Goal: Task Accomplishment & Management: Complete application form

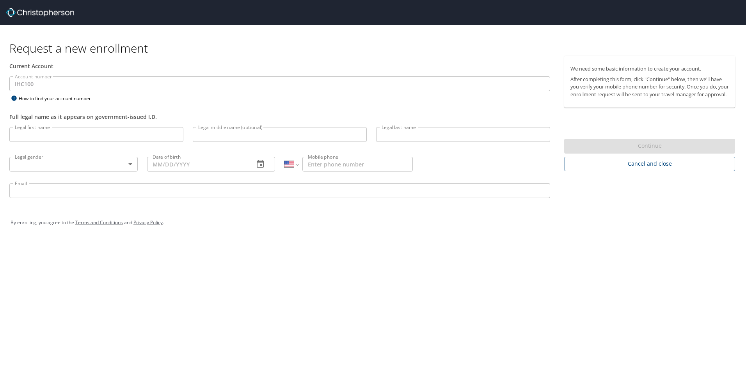
select select "US"
click at [66, 134] on input "Legal first name" at bounding box center [96, 134] width 174 height 15
type input "Milanie"
type input "H"
type input "Miller"
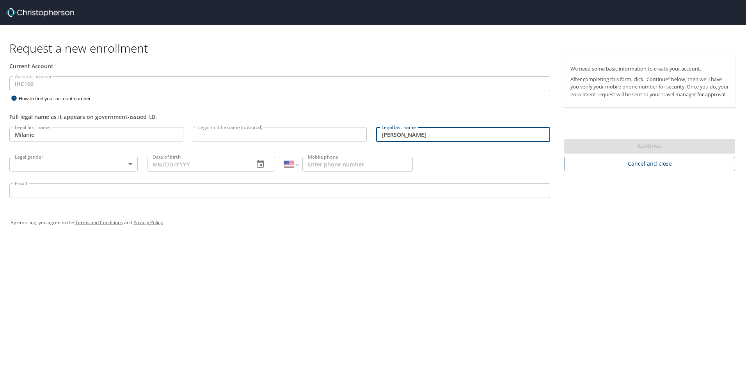
click at [69, 163] on body "Request a new enrollment Current Account Account number IHC100 Account number H…" at bounding box center [373, 187] width 746 height 375
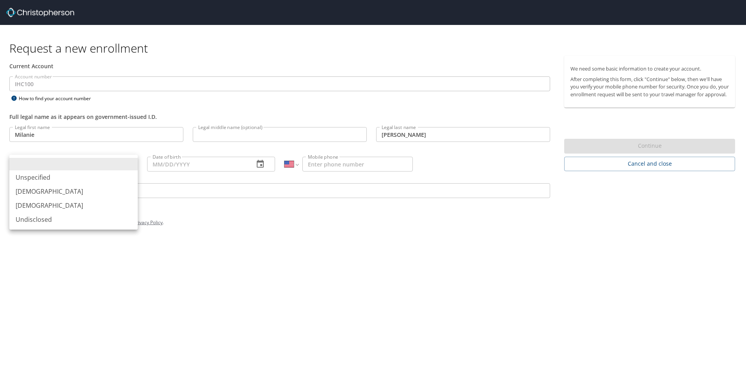
click at [63, 207] on li "Female" at bounding box center [73, 205] width 128 height 14
type input "Female"
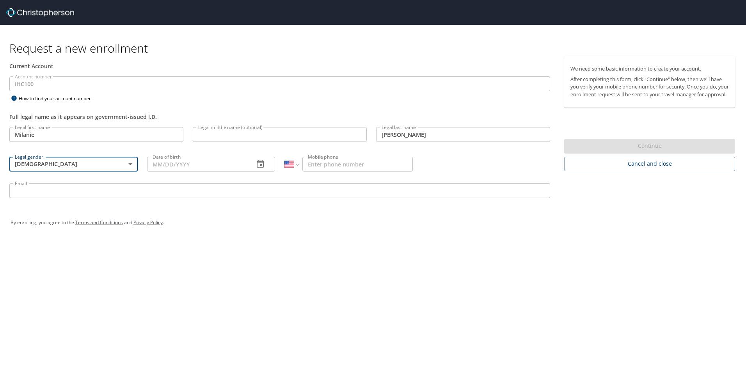
click at [173, 168] on input "Date of birth" at bounding box center [197, 164] width 101 height 15
type input "02/16/1984"
click at [347, 166] on input "Mobile phone" at bounding box center [357, 164] width 110 height 15
type input "(435) 229-2583"
click at [298, 195] on input "Email" at bounding box center [279, 190] width 540 height 15
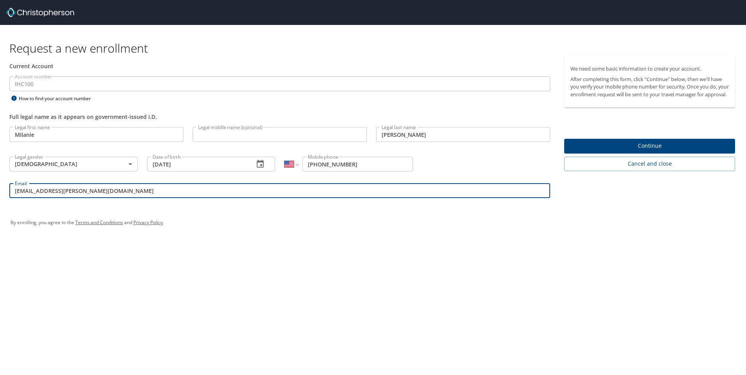
type input "milanie.miller@imail.org"
click at [657, 151] on span "Continue" at bounding box center [649, 146] width 158 height 10
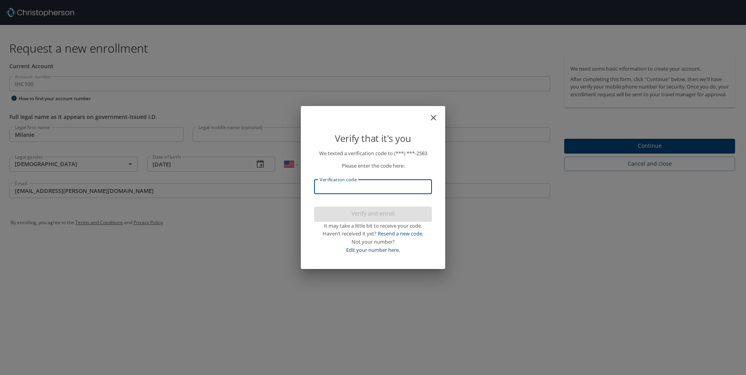
click at [388, 186] on input "Verification code" at bounding box center [373, 186] width 118 height 15
type input "931846"
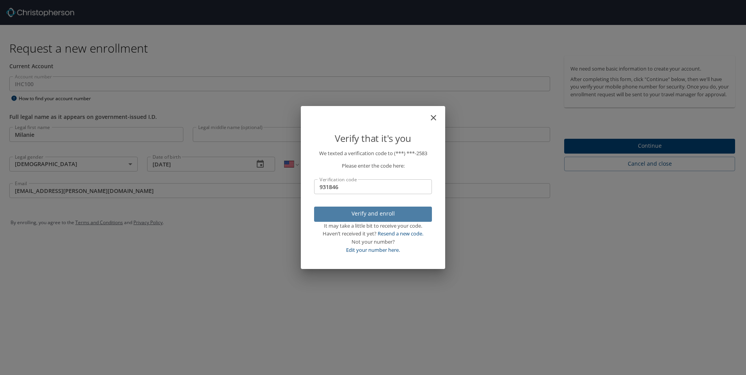
click at [388, 212] on span "Verify and enroll" at bounding box center [372, 214] width 105 height 10
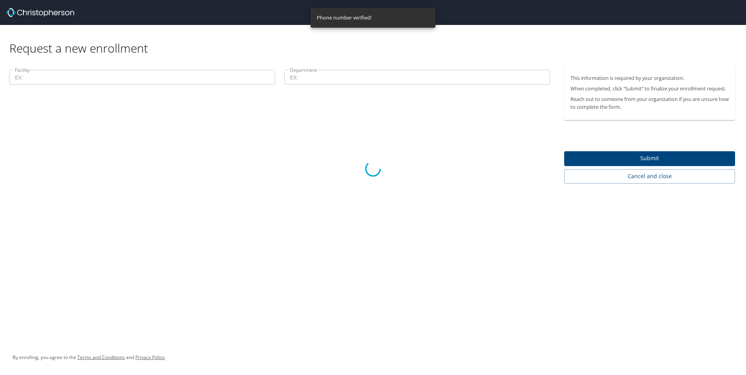
click at [135, 84] on div at bounding box center [373, 169] width 746 height 413
click at [136, 80] on div at bounding box center [373, 169] width 746 height 413
click at [138, 78] on div at bounding box center [373, 169] width 746 height 413
click at [72, 76] on div at bounding box center [373, 169] width 746 height 413
click at [82, 77] on div at bounding box center [373, 169] width 746 height 413
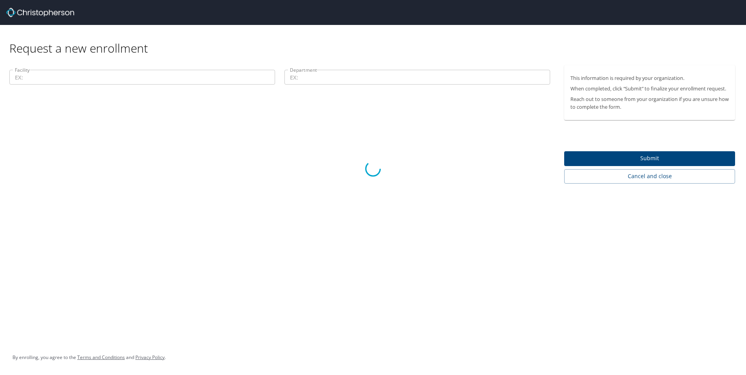
click at [376, 124] on div at bounding box center [373, 169] width 746 height 413
click at [372, 163] on icon at bounding box center [373, 169] width 20 height 20
click at [316, 78] on div at bounding box center [373, 169] width 746 height 413
click at [125, 77] on div at bounding box center [373, 169] width 746 height 413
click at [241, 149] on div at bounding box center [373, 169] width 746 height 413
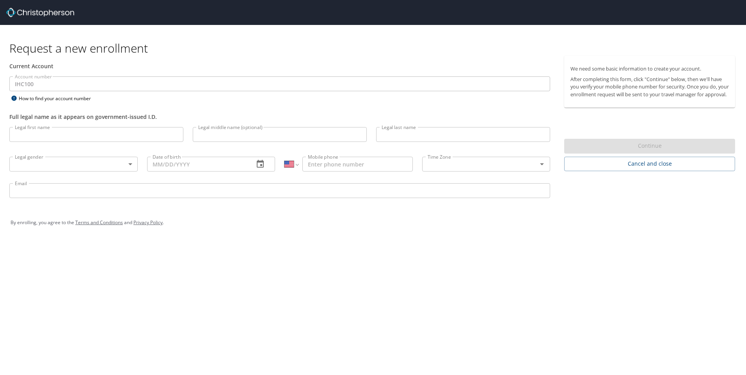
select select "US"
click at [39, 137] on input "Legal first name" at bounding box center [96, 134] width 174 height 15
type input "Milanie"
type input "Miller"
click at [89, 174] on div "Legal gender ​ Legal gender" at bounding box center [74, 164] width 138 height 30
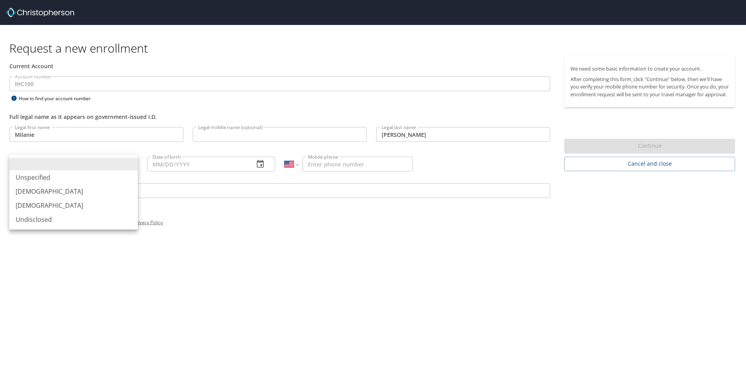
click at [97, 165] on body "Request a new enrollment Current Account Account number IHC100 Account number H…" at bounding box center [373, 187] width 746 height 375
click at [81, 203] on li "Female" at bounding box center [73, 205] width 128 height 14
type input "Female"
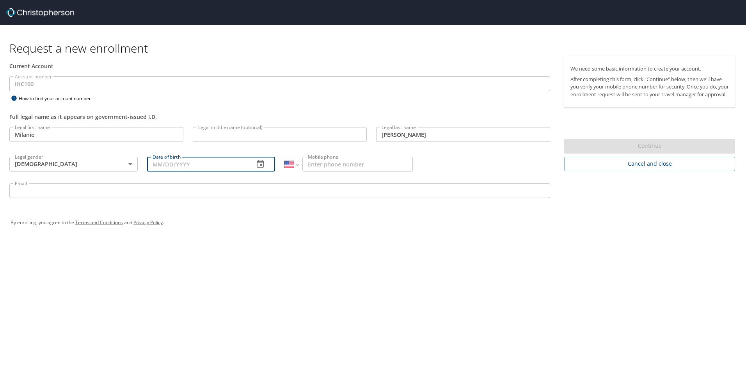
click at [161, 168] on input "Date of birth" at bounding box center [197, 164] width 101 height 15
type input "02/16/1984"
click at [335, 167] on input "Mobile phone" at bounding box center [357, 164] width 110 height 15
type input "(435) 229-2583"
click at [133, 196] on input "Email" at bounding box center [279, 190] width 540 height 15
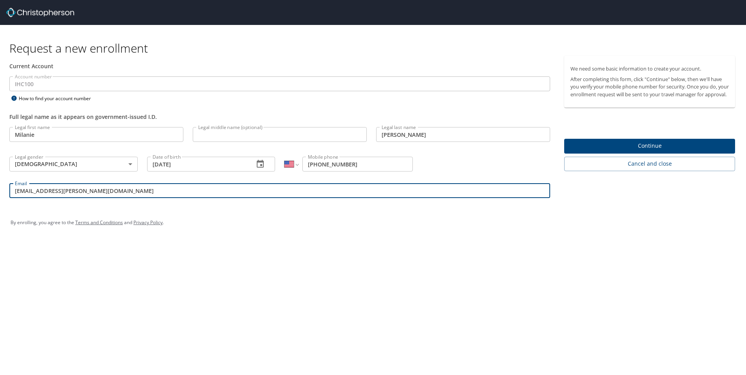
type input "milanie.miller@imail.org"
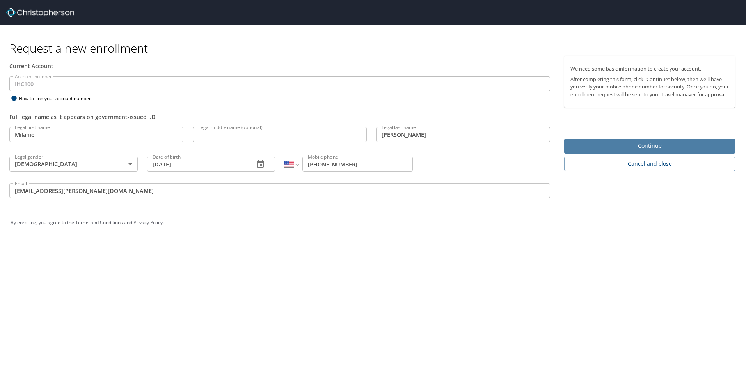
click at [631, 151] on span "Continue" at bounding box center [649, 146] width 158 height 10
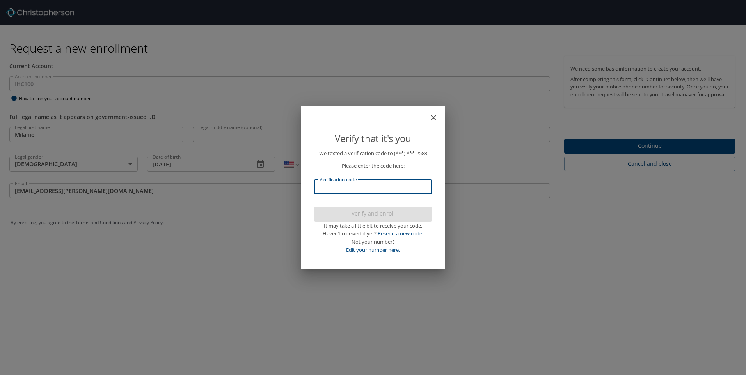
click at [377, 189] on input "Verification code" at bounding box center [373, 186] width 118 height 15
type input "475020"
click at [381, 212] on span "Verify and enroll" at bounding box center [372, 214] width 105 height 10
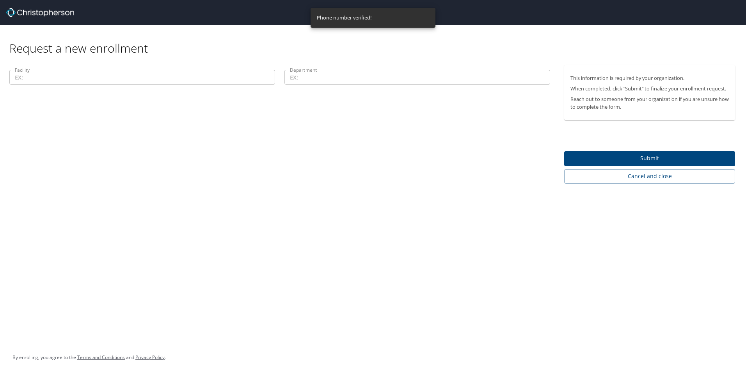
click at [55, 80] on input "Facility" at bounding box center [142, 77] width 266 height 15
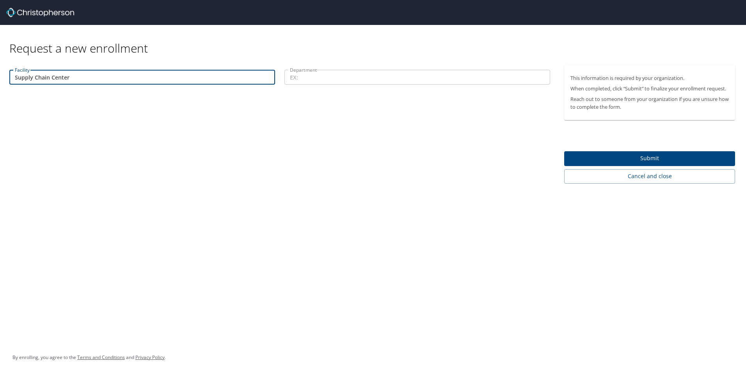
type input "Supply Chain Center"
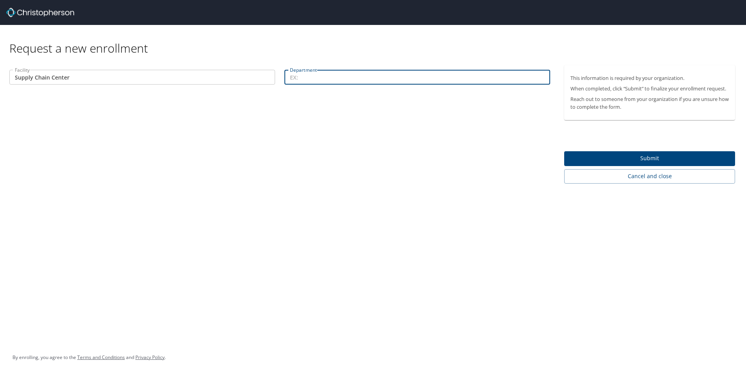
click at [298, 72] on input "Department" at bounding box center [417, 77] width 266 height 15
click at [339, 79] on input "Department" at bounding box center [417, 77] width 266 height 15
type input "Purchasing"
click at [616, 159] on span "Submit" at bounding box center [649, 159] width 158 height 10
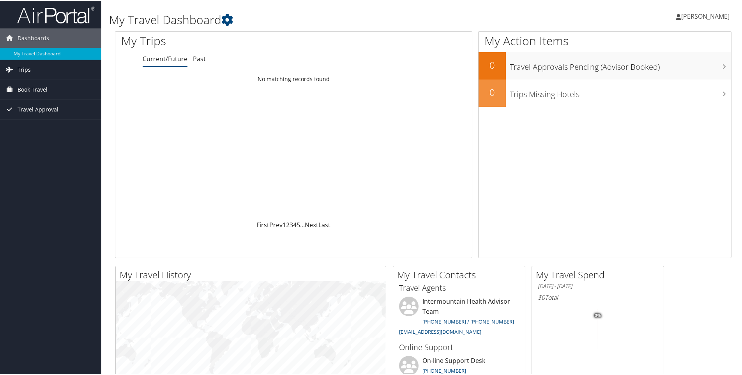
click at [37, 71] on link "Trips" at bounding box center [50, 68] width 101 height 19
click at [34, 83] on link "Current/Future Trips" at bounding box center [50, 85] width 101 height 12
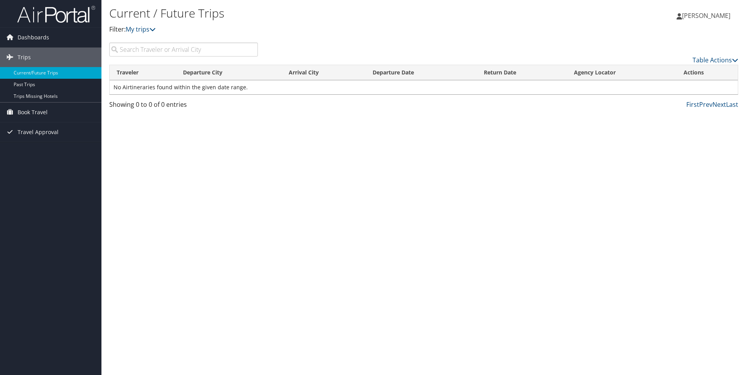
click at [227, 51] on input "search" at bounding box center [183, 50] width 149 height 14
type input "sgu"
click at [60, 113] on link "Book Travel" at bounding box center [50, 112] width 101 height 19
click at [25, 112] on span "Book Travel" at bounding box center [33, 112] width 30 height 19
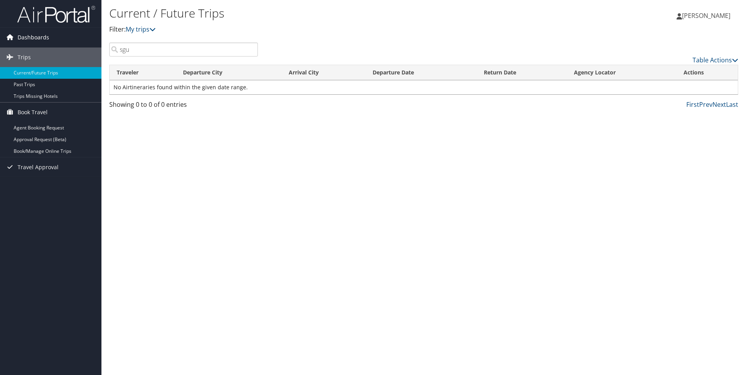
click at [47, 30] on span "Dashboards" at bounding box center [34, 37] width 32 height 19
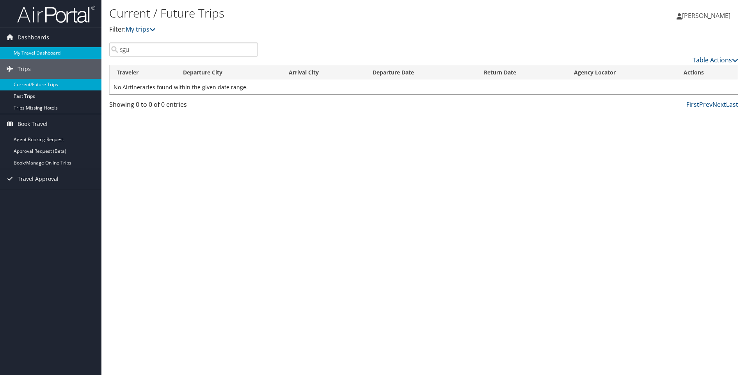
click at [47, 51] on link "My Travel Dashboard" at bounding box center [50, 53] width 101 height 12
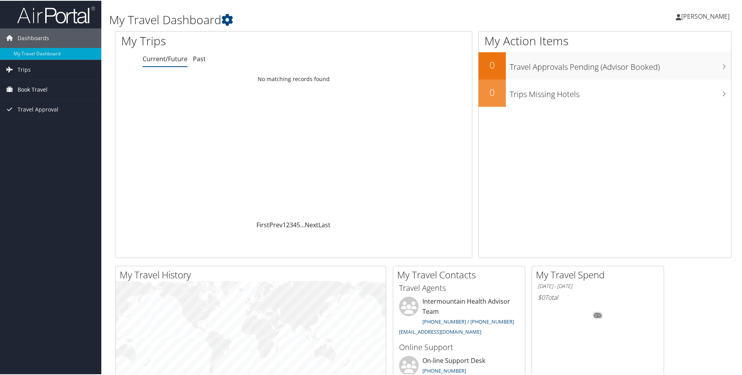
click at [48, 90] on link "Book Travel" at bounding box center [50, 88] width 101 height 19
click at [48, 132] on link "Book/Manage Online Trips" at bounding box center [50, 128] width 101 height 12
